Goal: Book appointment/travel/reservation

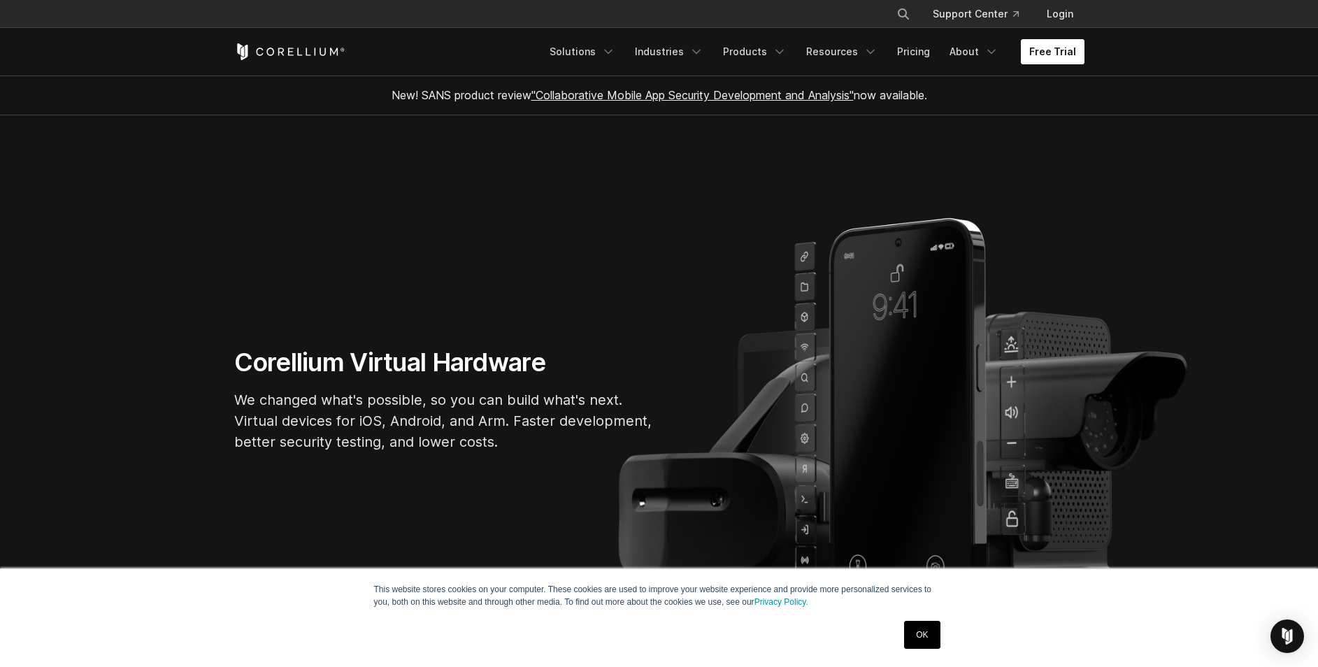
click at [1044, 57] on link "Free Trial" at bounding box center [1053, 51] width 64 height 25
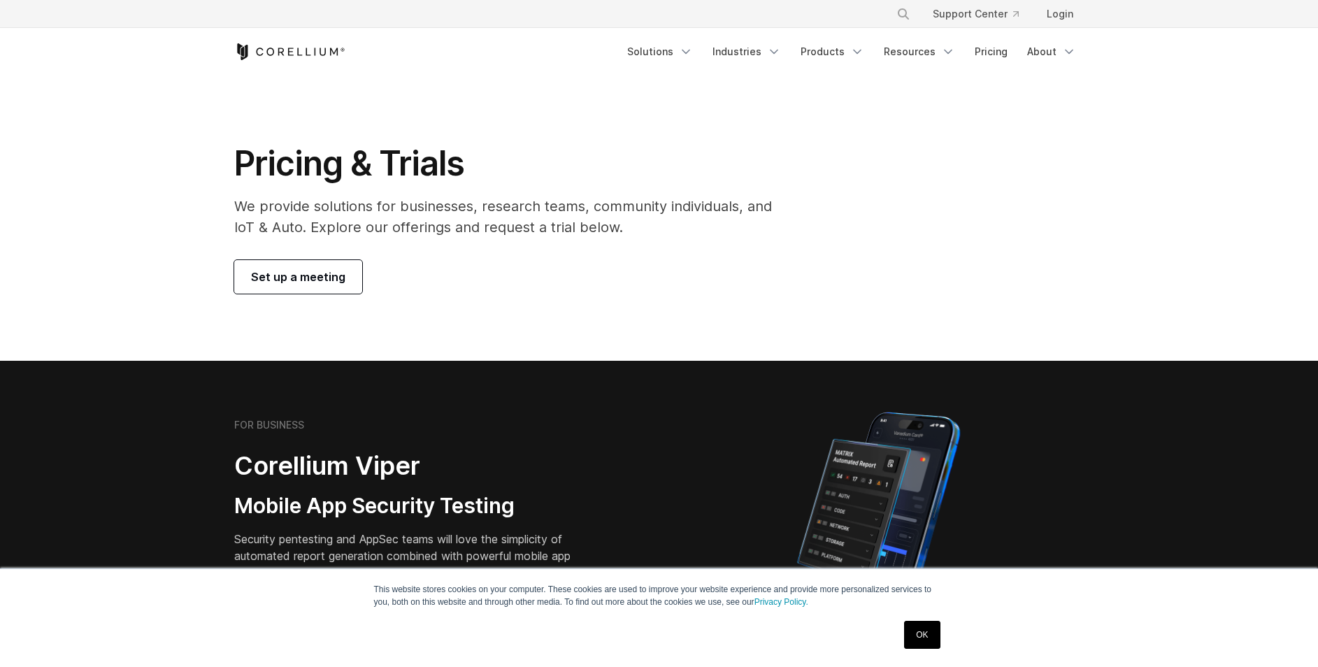
click at [278, 278] on span "Set up a meeting" at bounding box center [298, 276] width 94 height 17
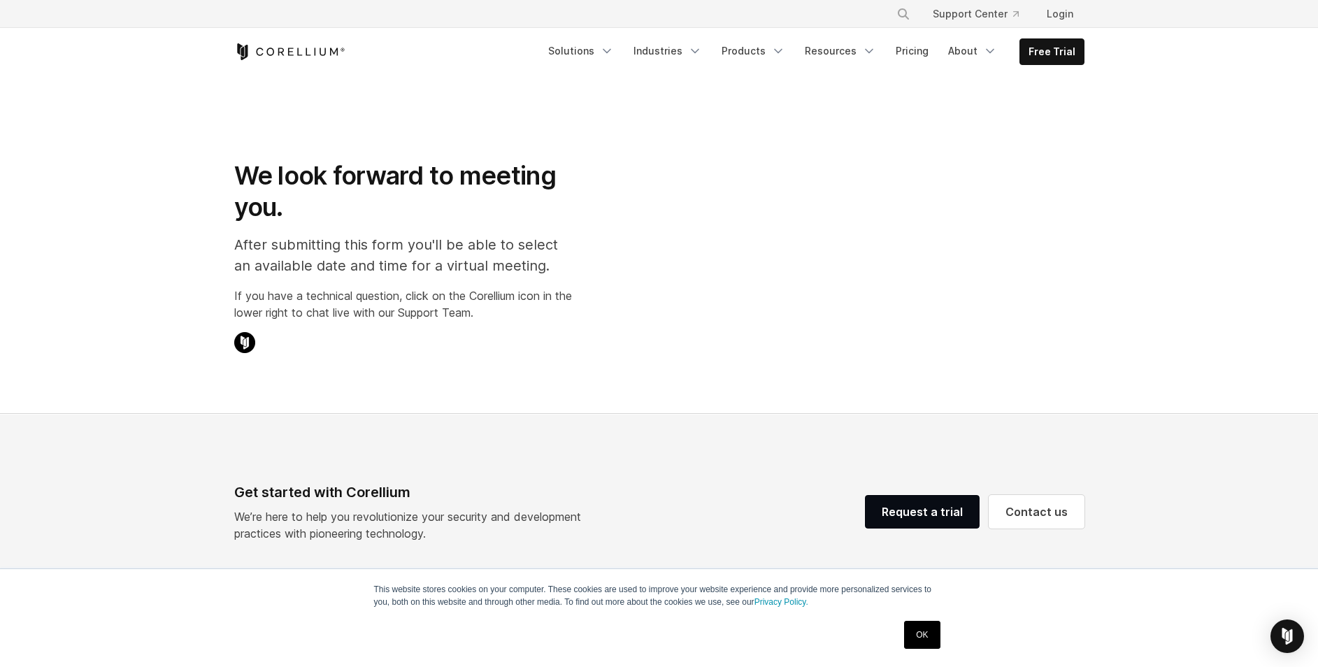
select select "**"
